Goal: Information Seeking & Learning: Learn about a topic

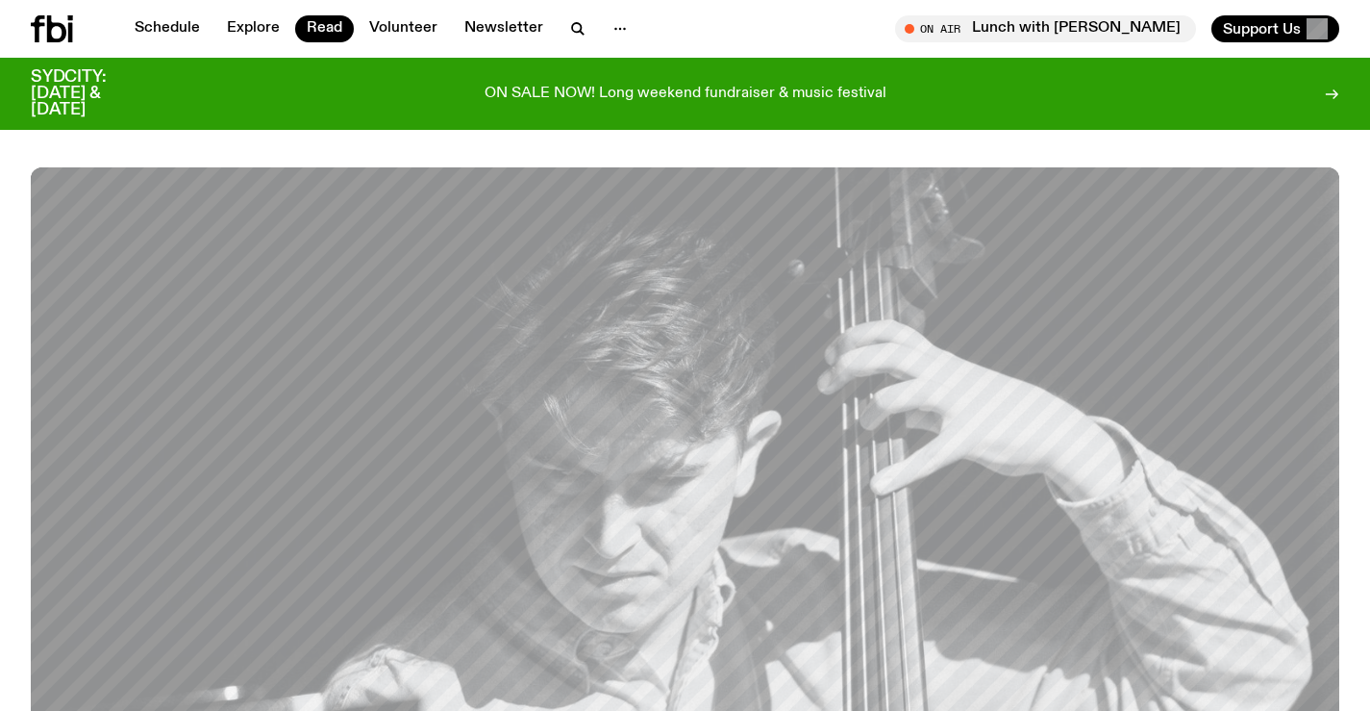
scroll to position [1049, 0]
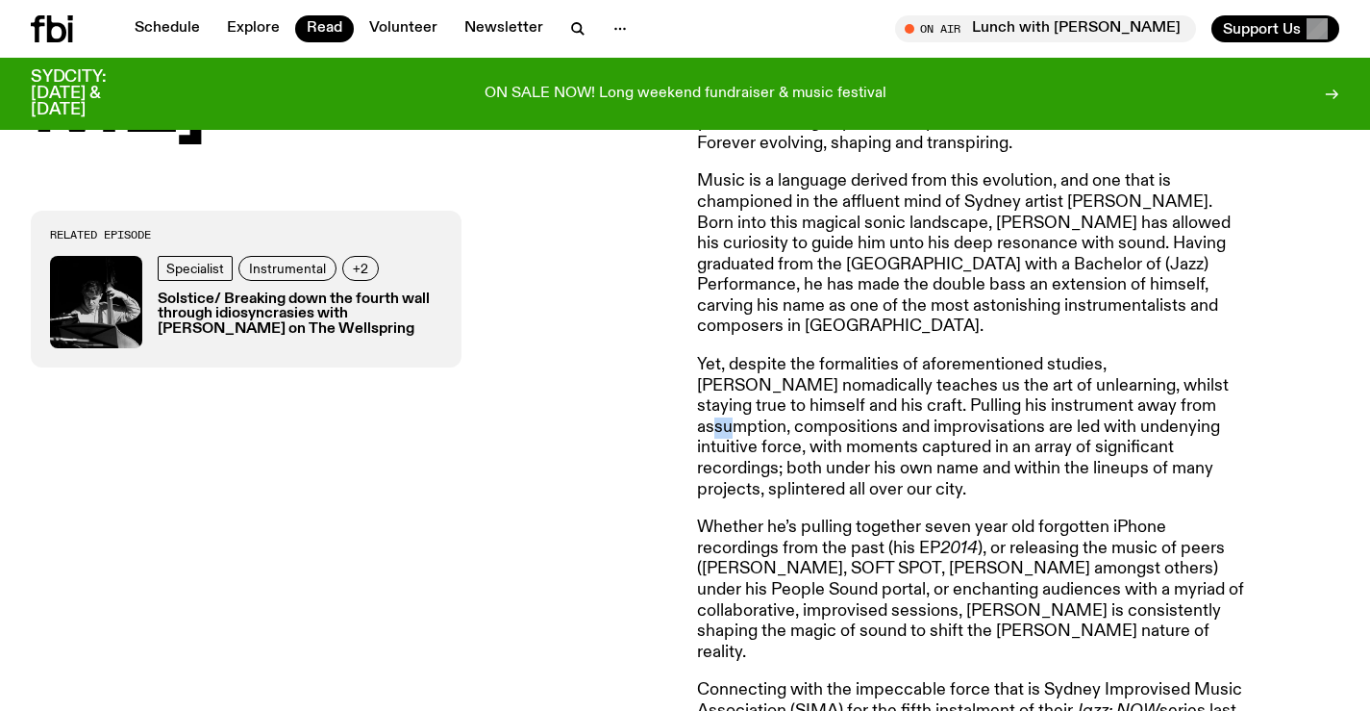
click at [914, 319] on article "What comes to mind when you think of education? An institution of learning? A p…" at bounding box center [974, 641] width 554 height 1465
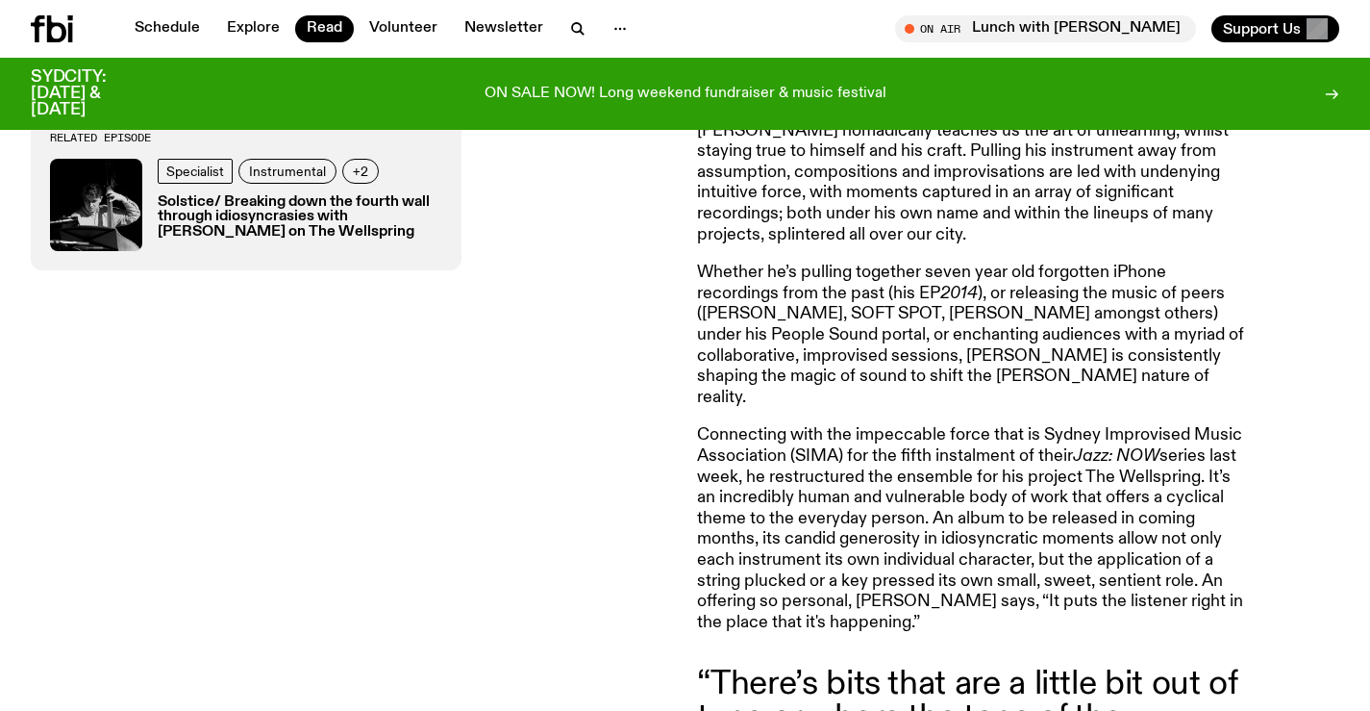
scroll to position [1338, 0]
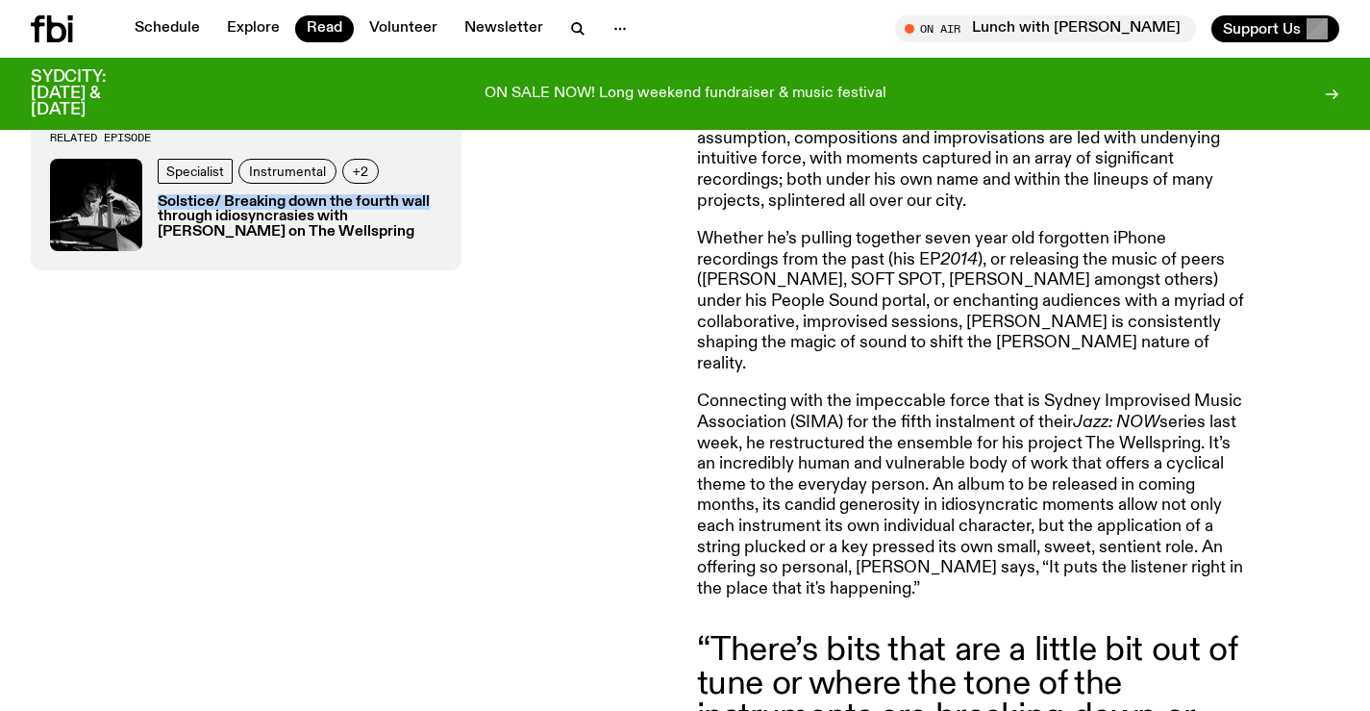
drag, startPoint x: 626, startPoint y: 195, endPoint x: 686, endPoint y: 81, distance: 129.0
drag, startPoint x: 686, startPoint y: 81, endPoint x: 1050, endPoint y: 370, distance: 465.5
click at [1050, 391] on p "Connecting with the impeccable force that is Sydney Improvised Music Associatio…" at bounding box center [974, 495] width 554 height 208
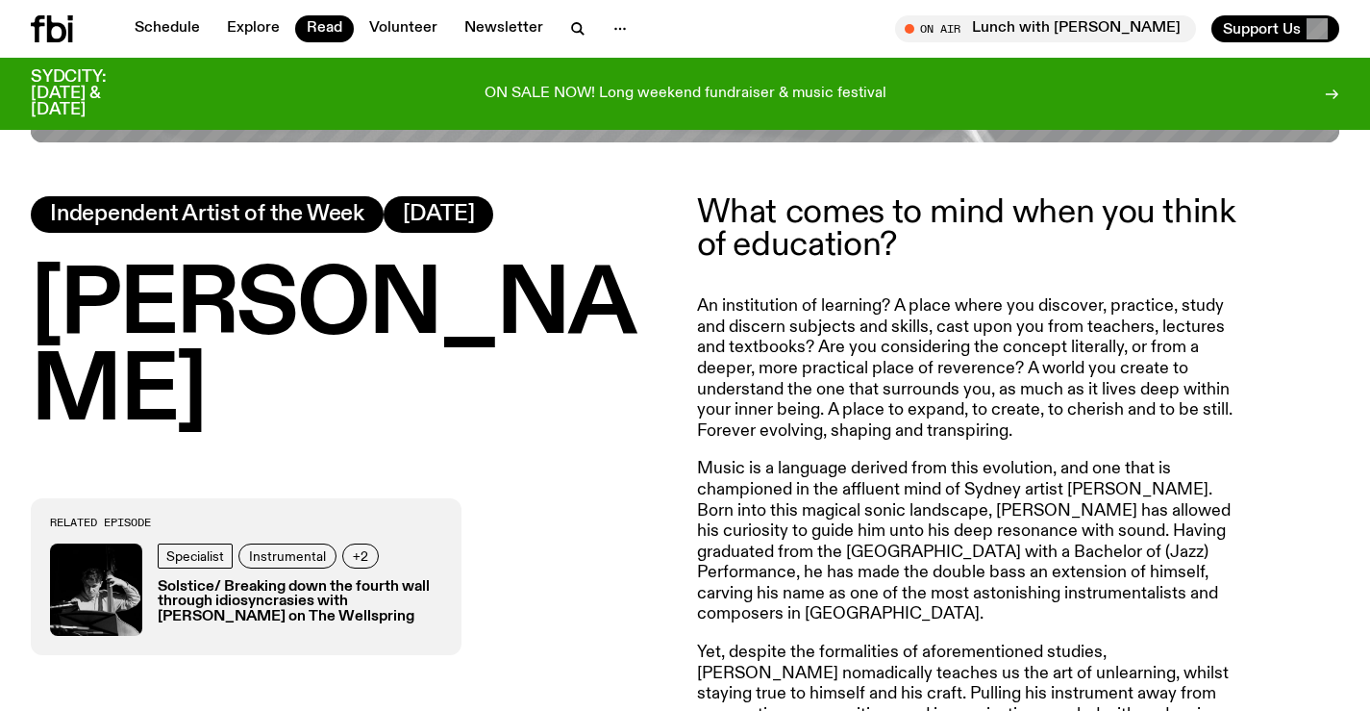
scroll to position [761, 0]
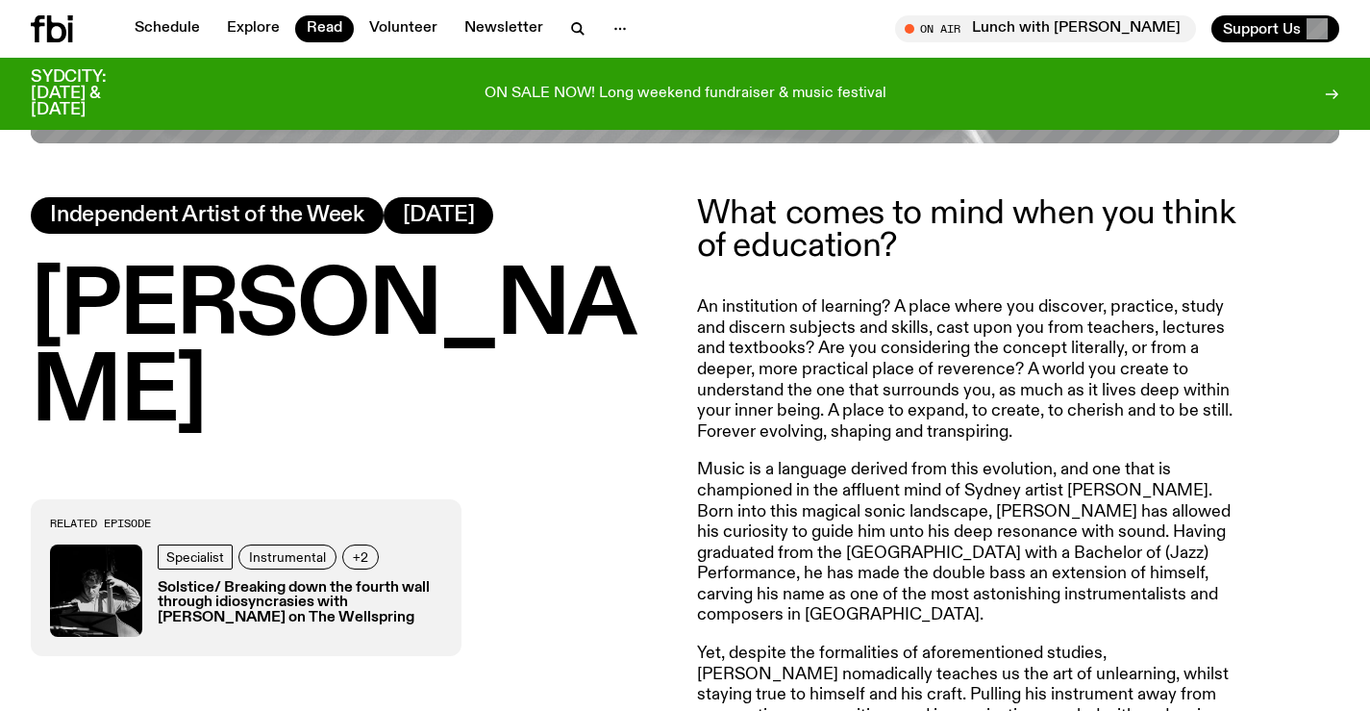
click at [1154, 395] on p "An institution of learning? A place where you discover, practice, study and dis…" at bounding box center [974, 369] width 554 height 145
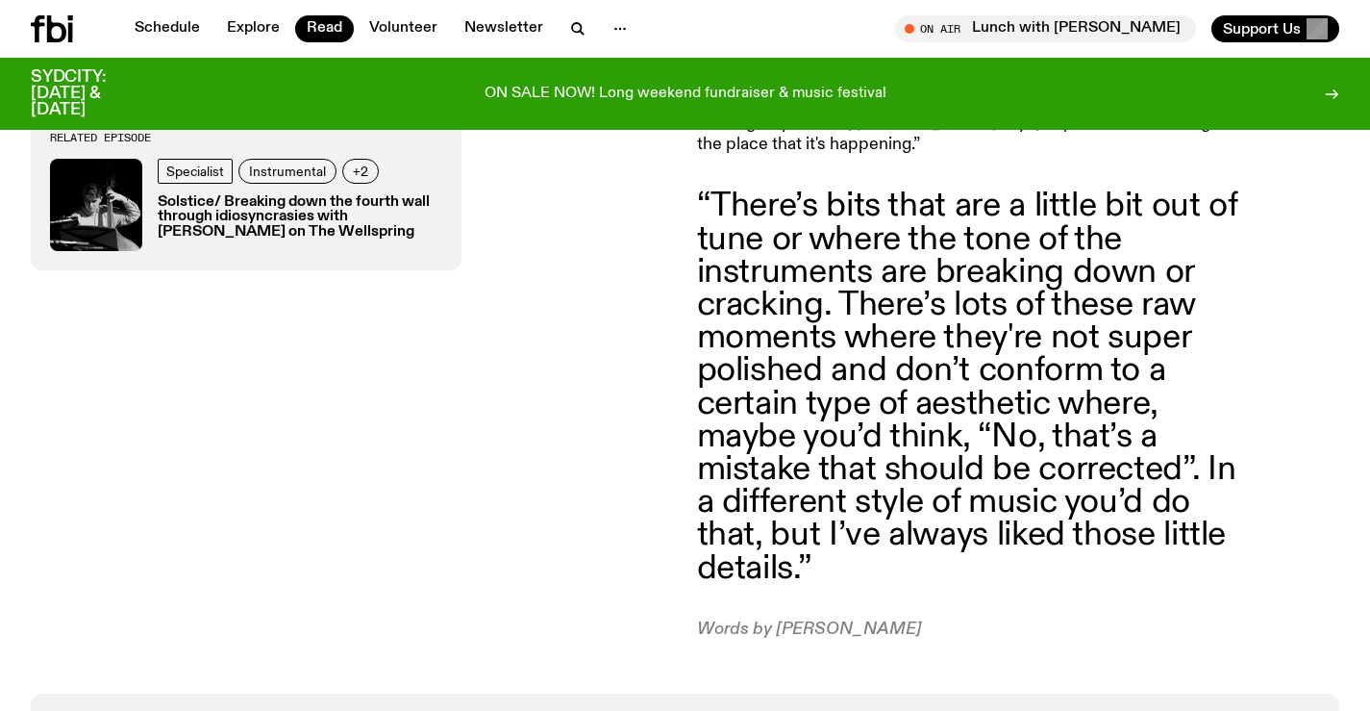
scroll to position [1663, 0]
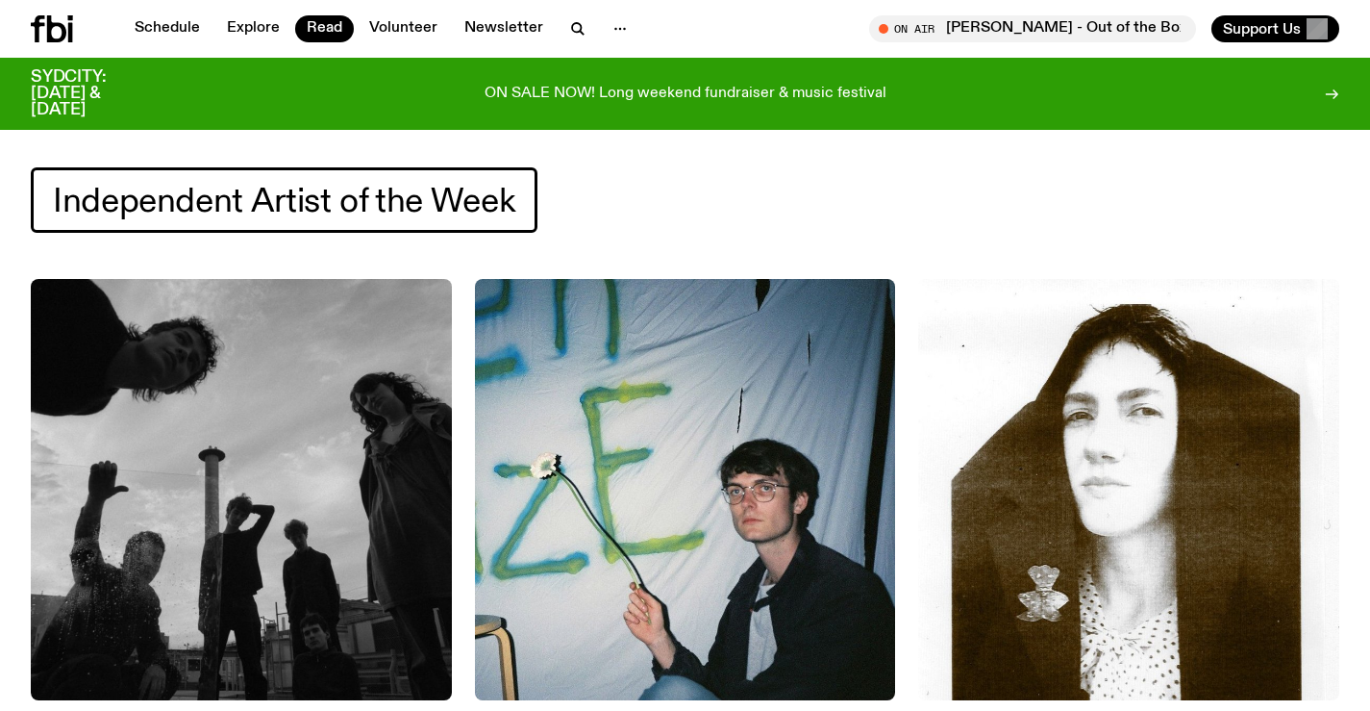
scroll to position [187, 0]
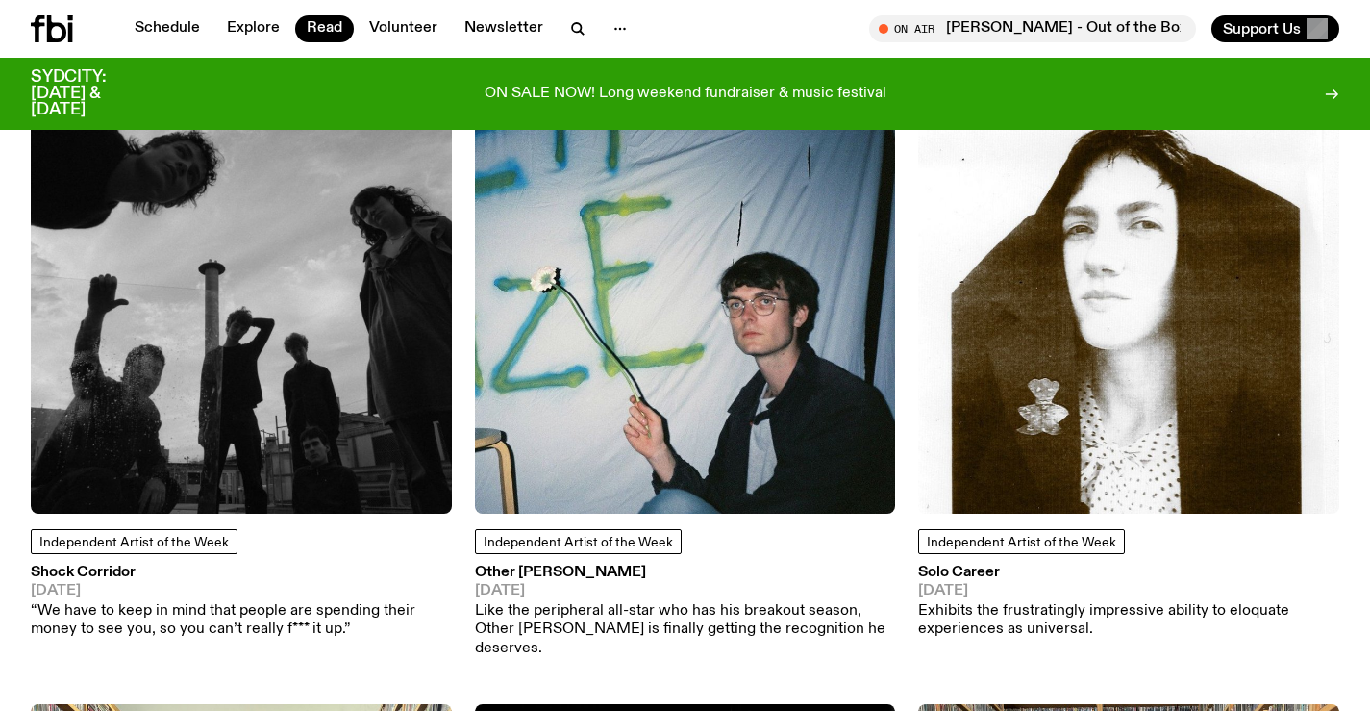
click at [223, 389] on img at bounding box center [241, 302] width 421 height 421
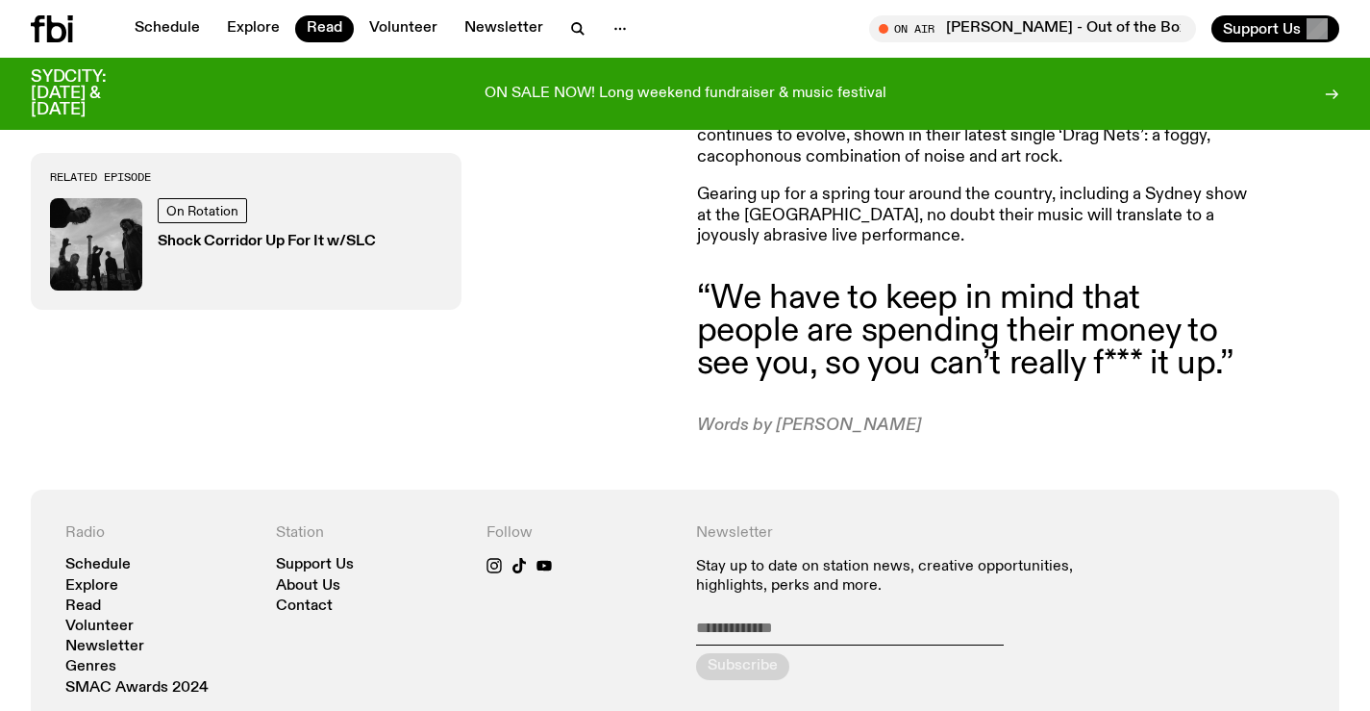
scroll to position [861, 0]
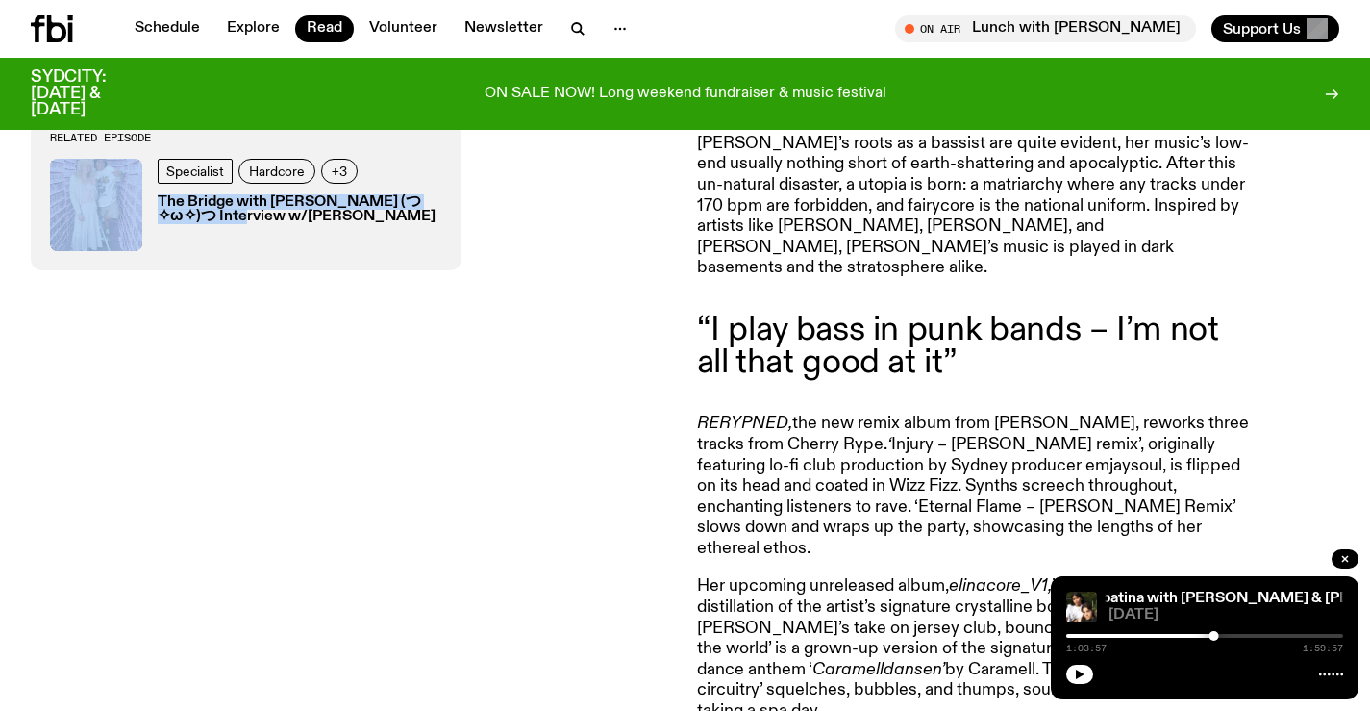
scroll to position [1362, 0]
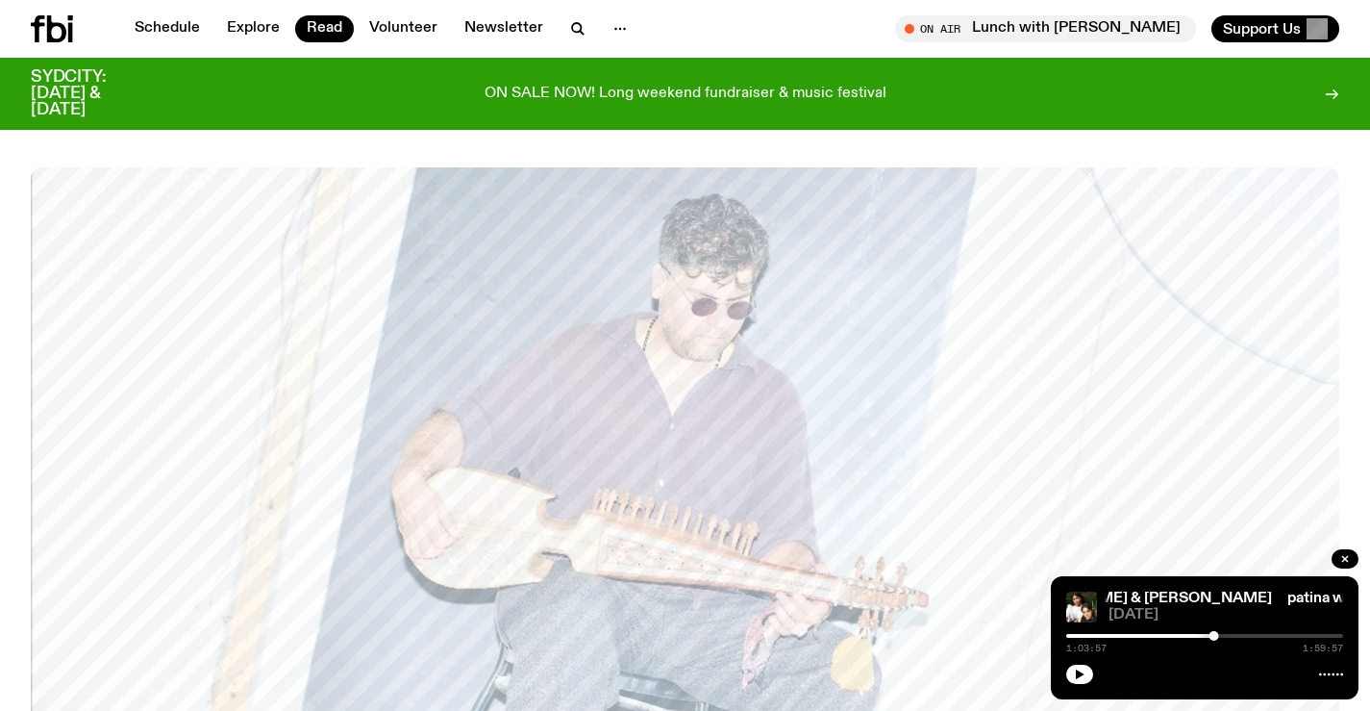
scroll to position [1720, 0]
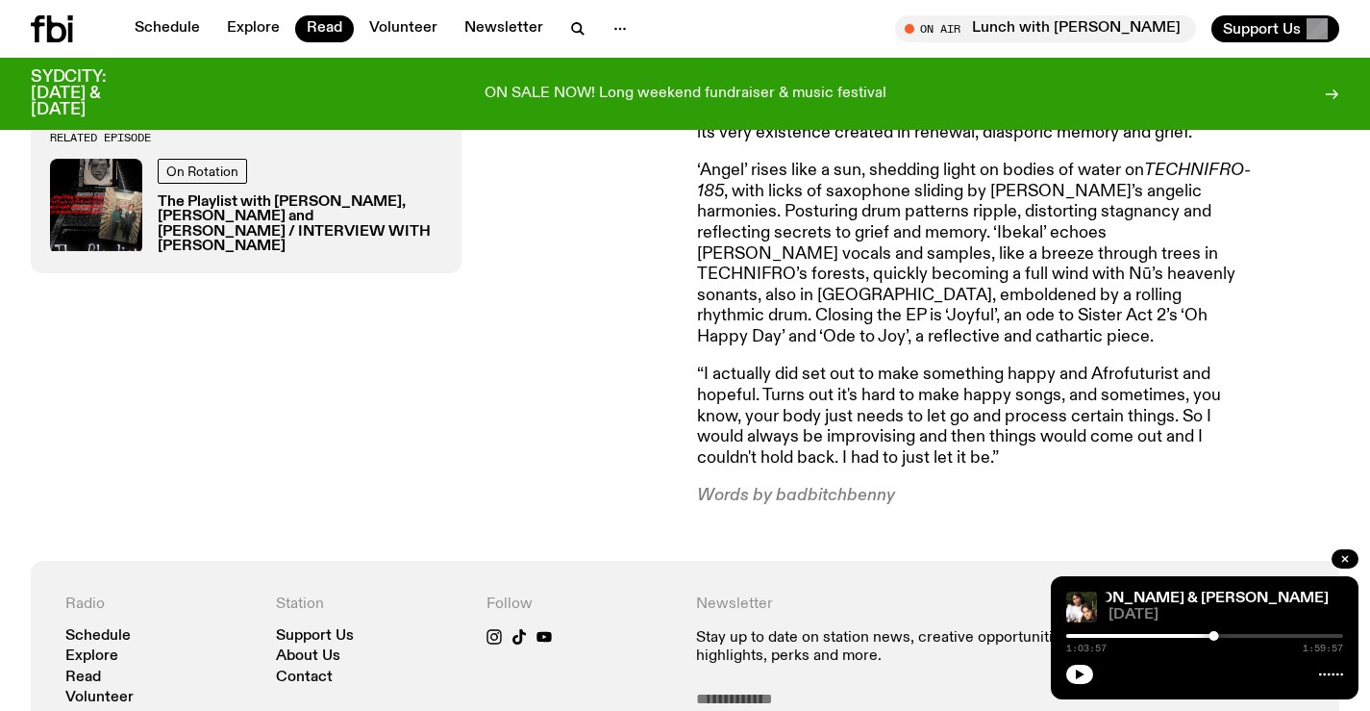
scroll to position [1523, 0]
